Goal: Find specific page/section: Find specific page/section

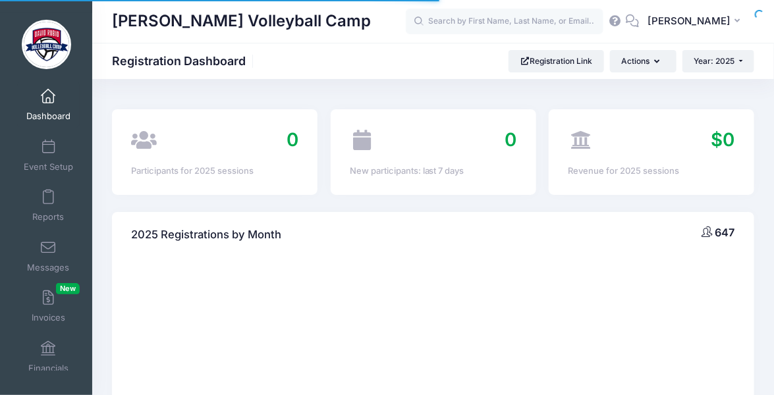
scroll to position [10, 0]
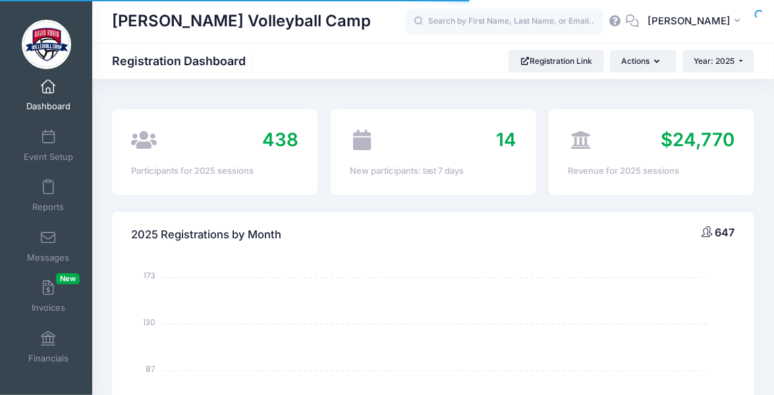
select select
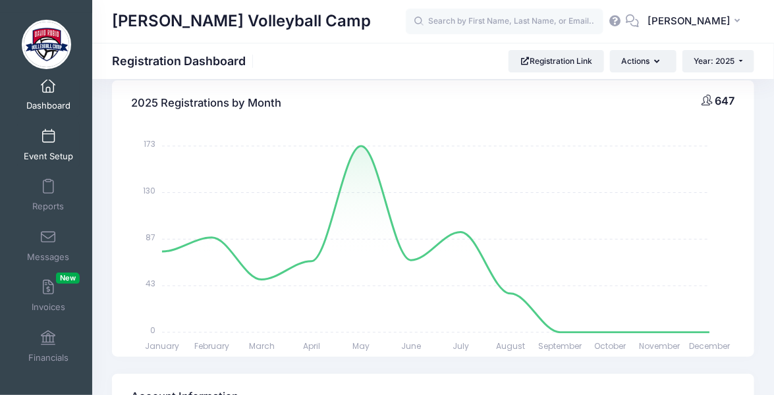
scroll to position [134, 0]
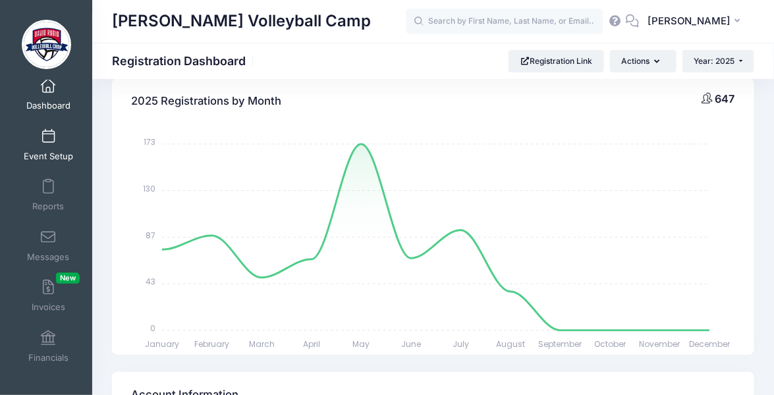
click at [48, 144] on link "Event Setup" at bounding box center [48, 145] width 63 height 46
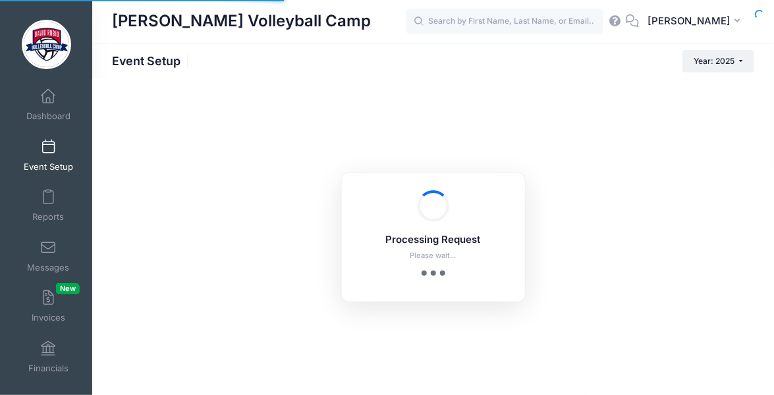
scroll to position [10, 0]
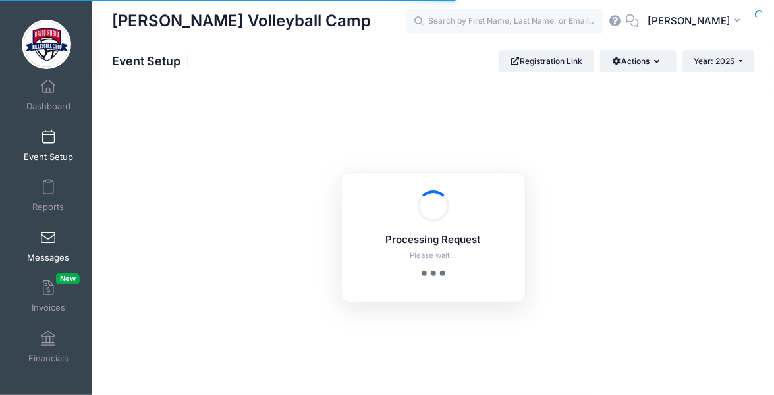
click at [55, 261] on span "Messages" at bounding box center [48, 257] width 42 height 11
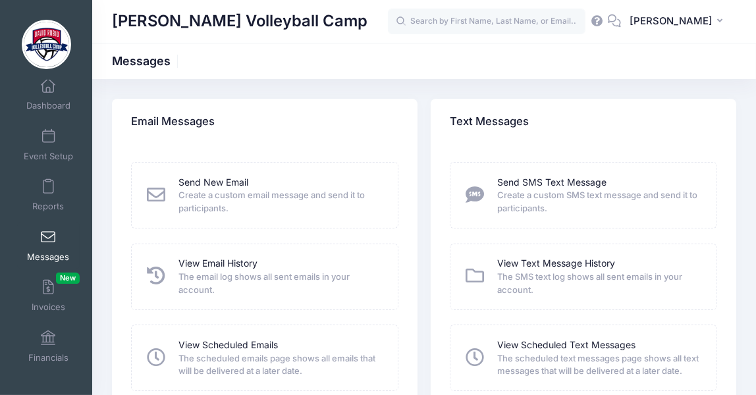
scroll to position [10, 0]
